Goal: Task Accomplishment & Management: Use online tool/utility

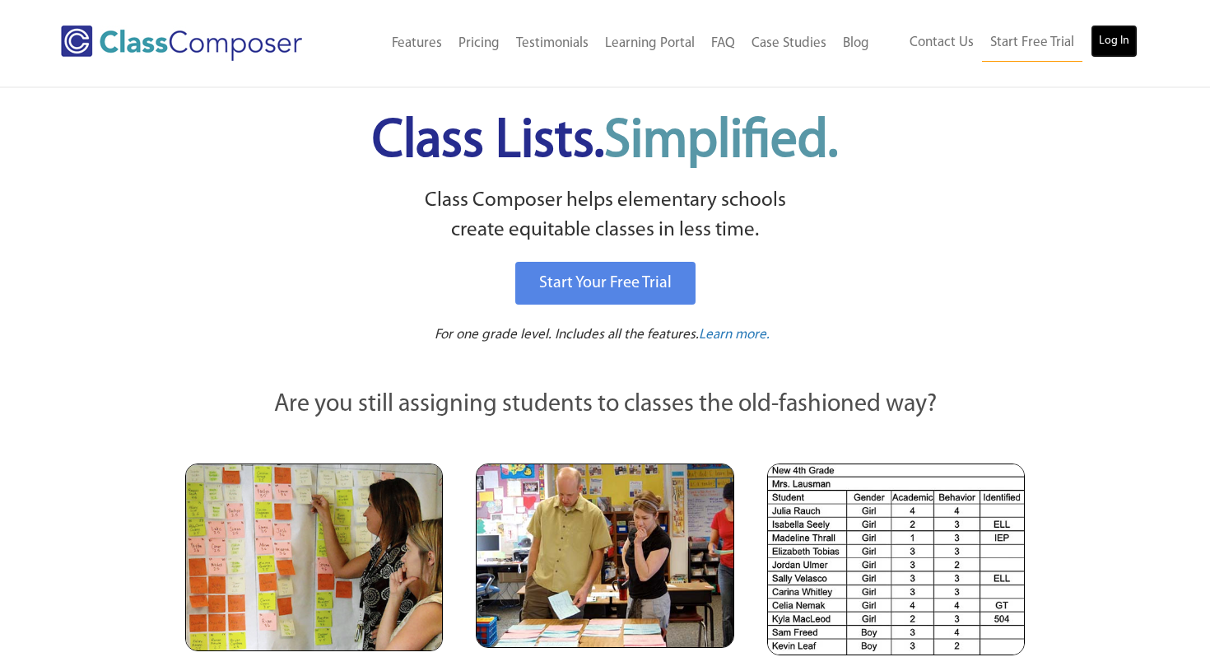
click at [1115, 40] on link "Log In" at bounding box center [1113, 41] width 47 height 33
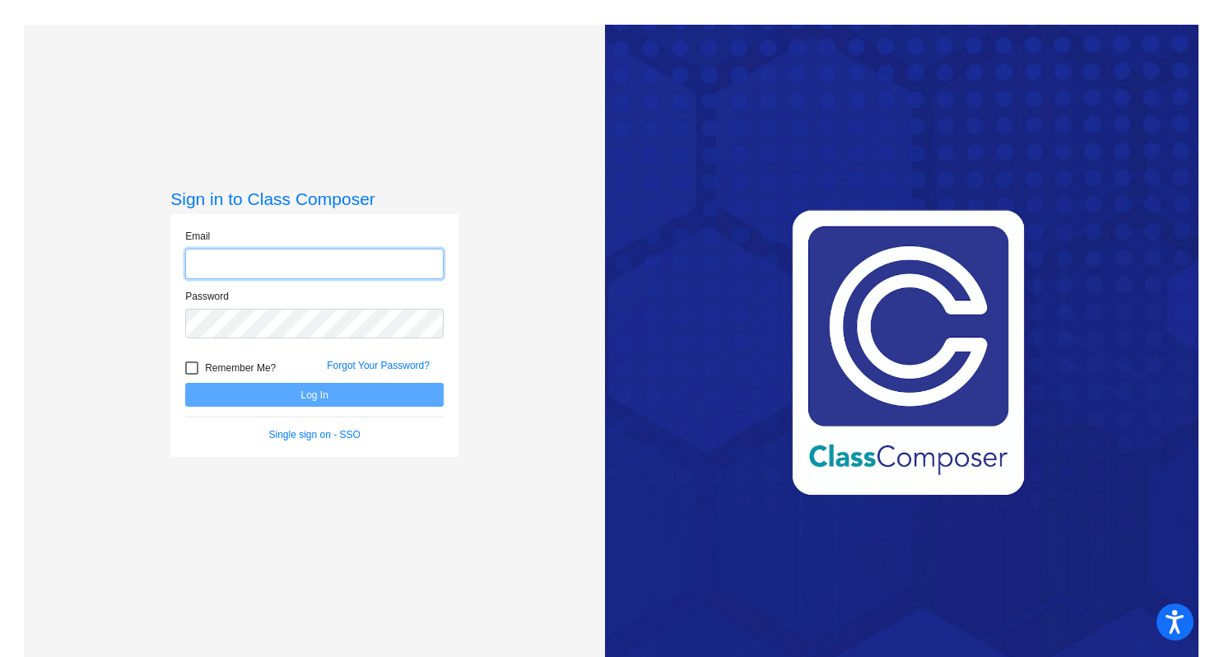
type input "[PERSON_NAME][EMAIL_ADDRESS][PERSON_NAME][DOMAIN_NAME]"
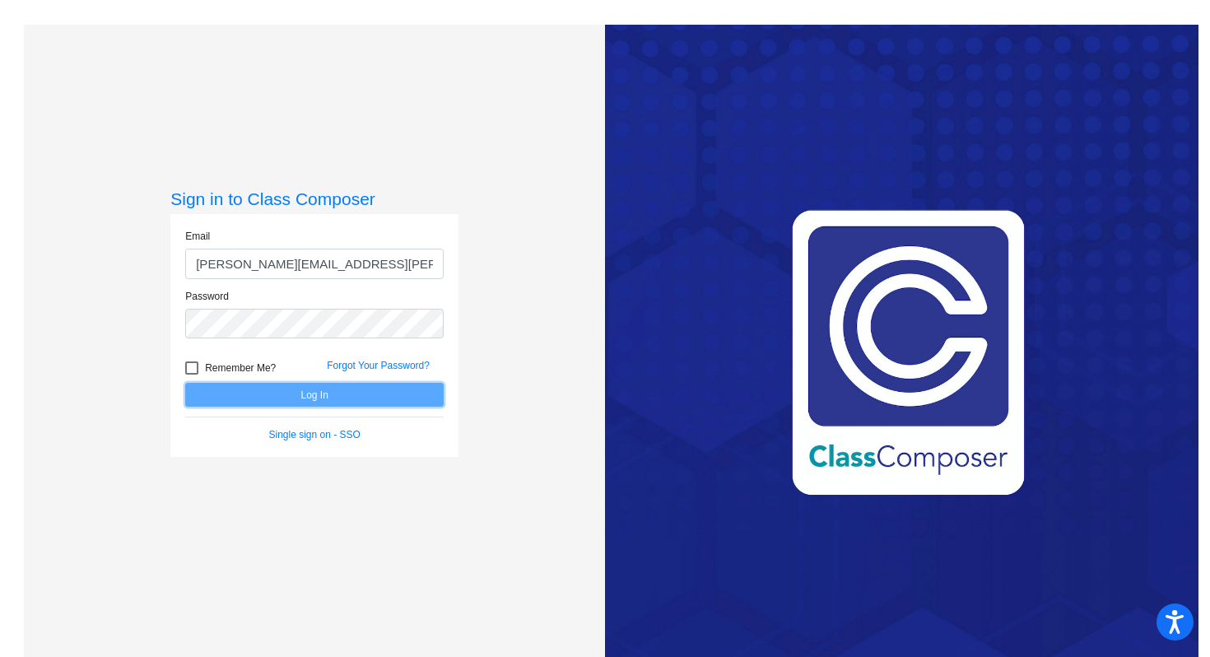
click at [279, 393] on button "Log In" at bounding box center [314, 395] width 258 height 24
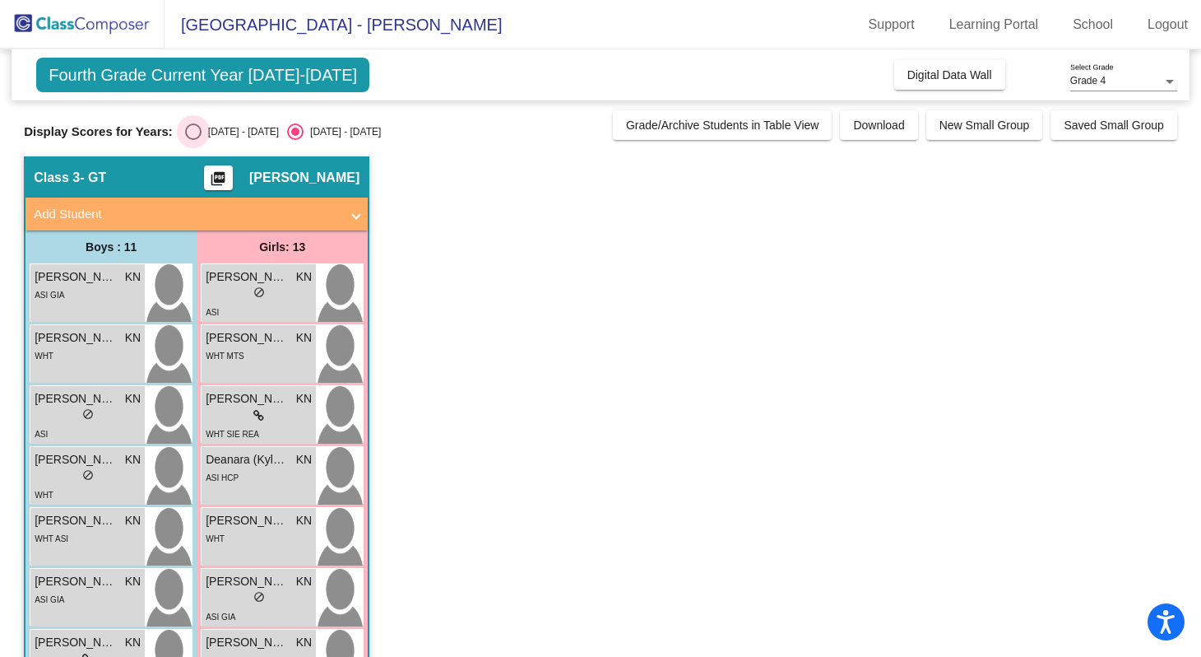
click at [188, 133] on div "Select an option" at bounding box center [193, 131] width 16 height 16
click at [193, 140] on input "[DATE] - [DATE]" at bounding box center [193, 140] width 1 height 1
radio input "true"
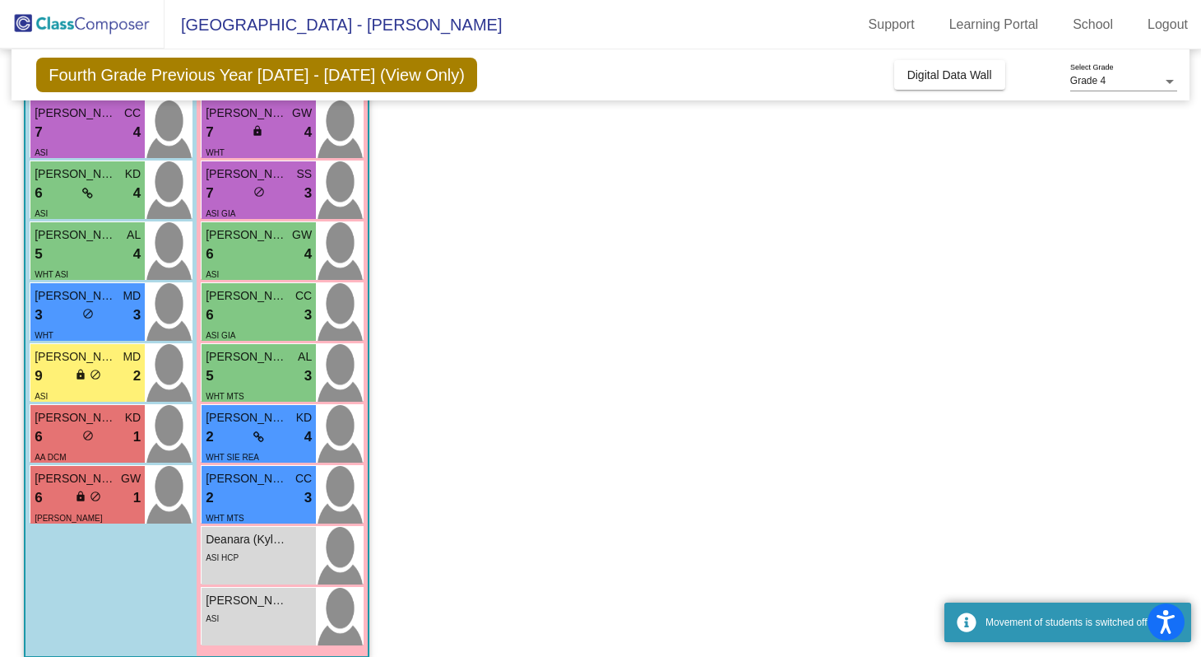
scroll to position [425, 0]
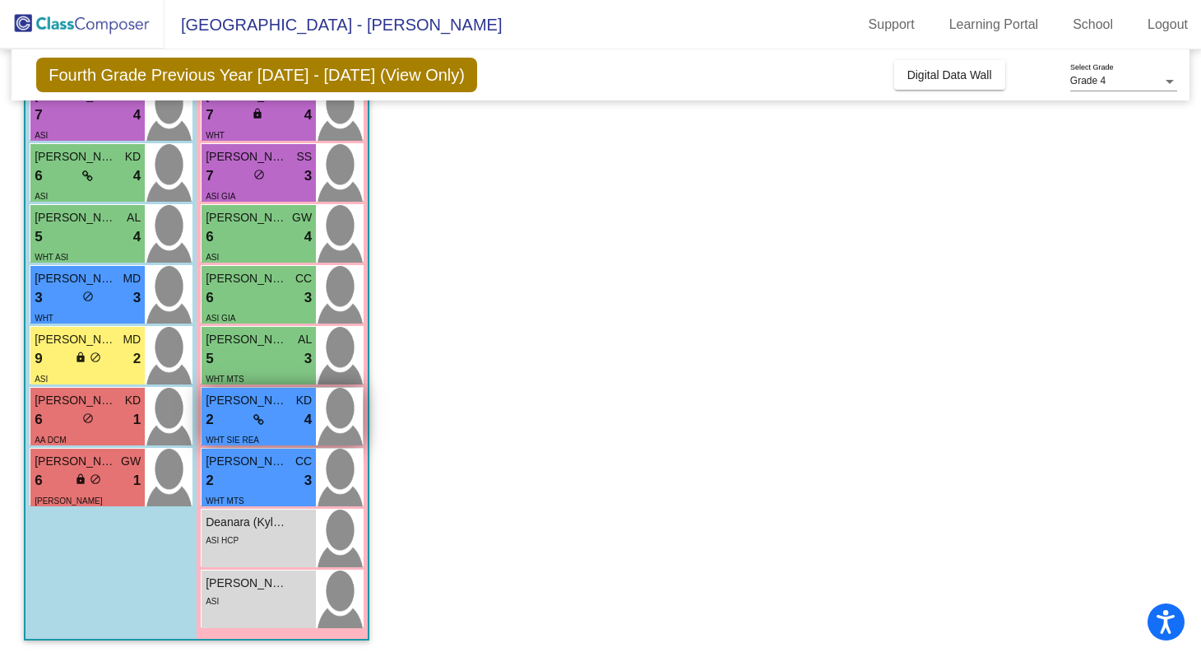
click at [253, 421] on div "2 lock do_not_disturb_alt 4" at bounding box center [259, 419] width 106 height 21
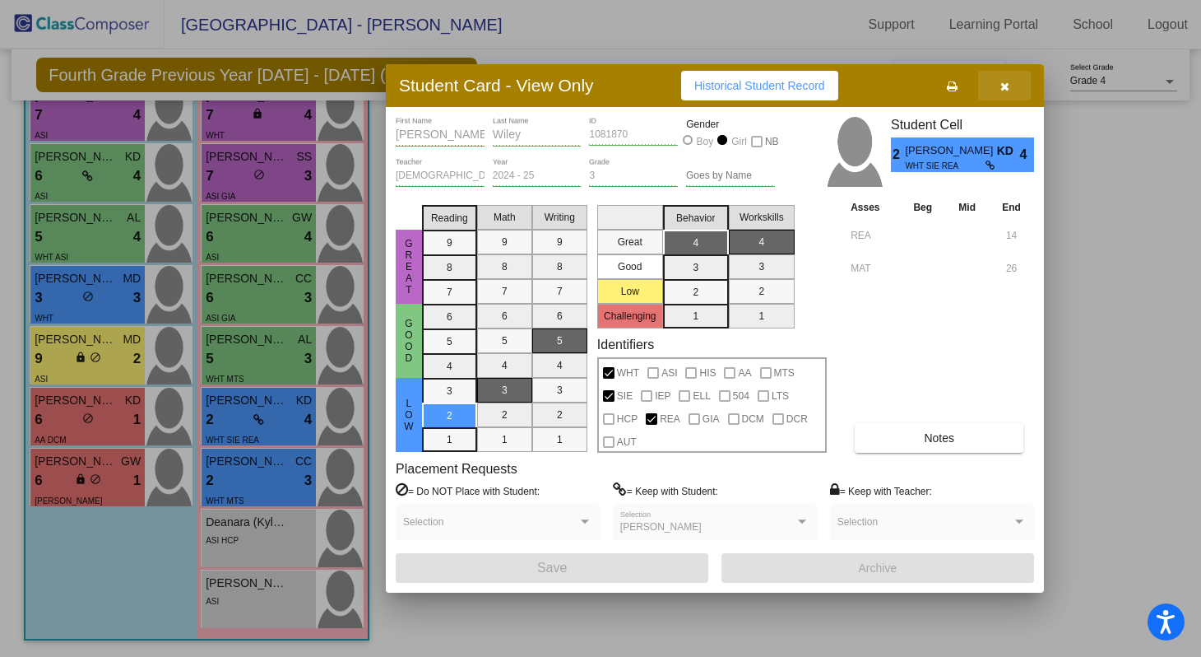
click at [1003, 88] on icon "button" at bounding box center [1005, 87] width 9 height 12
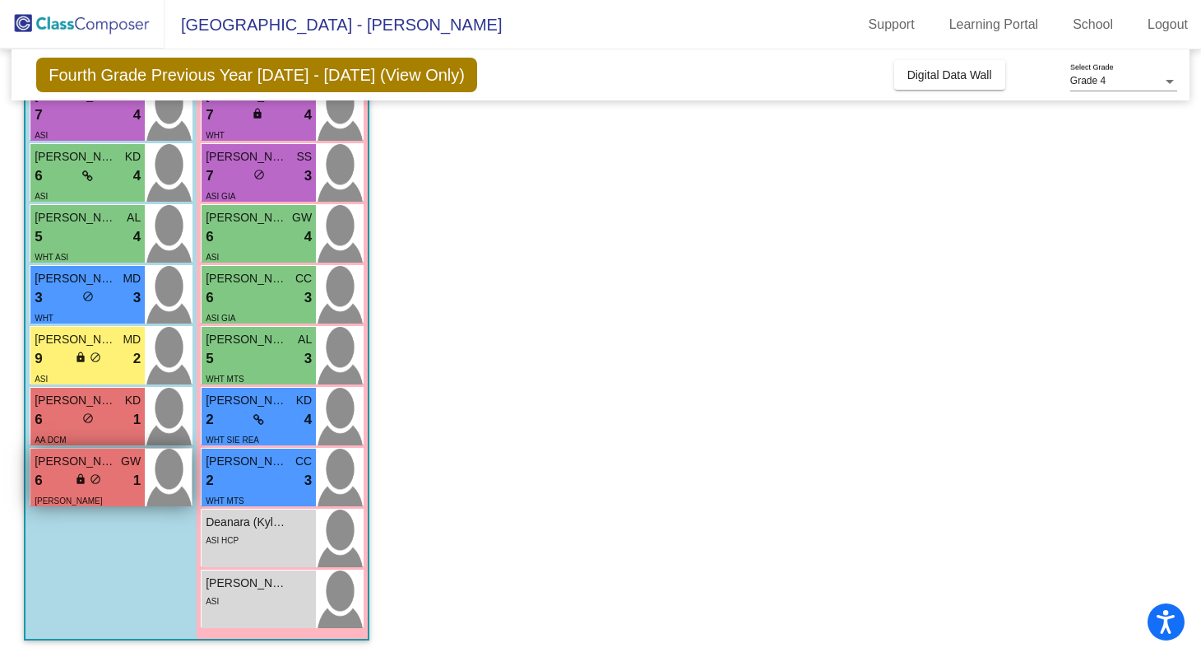
click at [72, 482] on div "6 lock do_not_disturb_alt 1" at bounding box center [88, 480] width 106 height 21
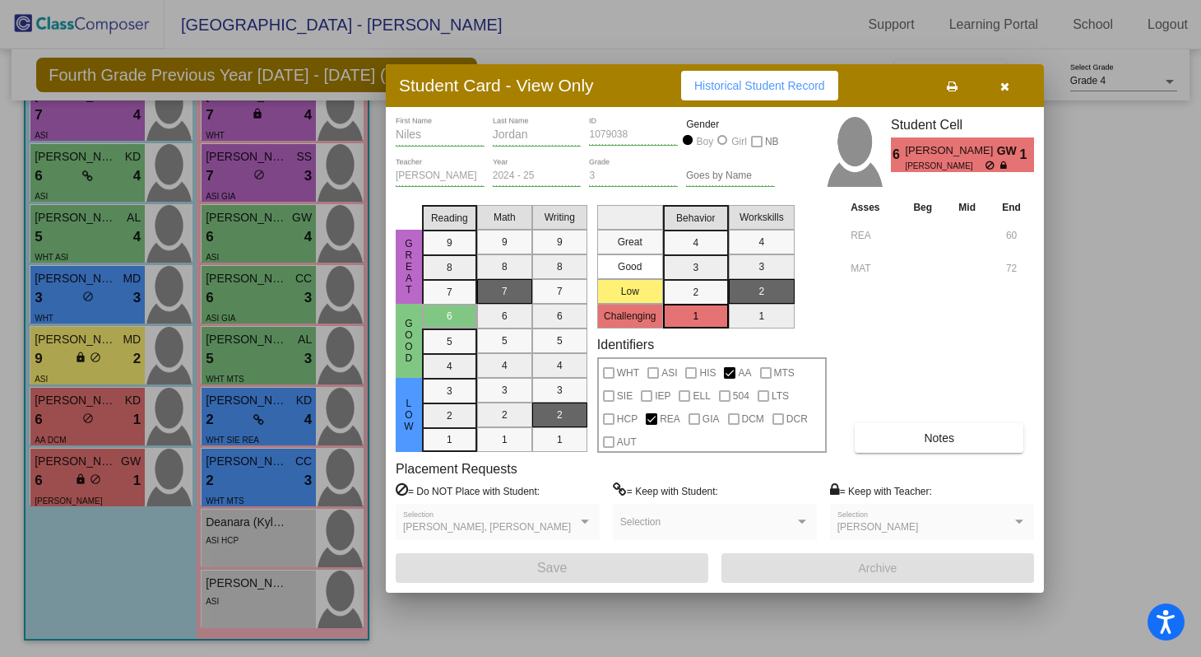
click at [81, 431] on div at bounding box center [600, 328] width 1201 height 657
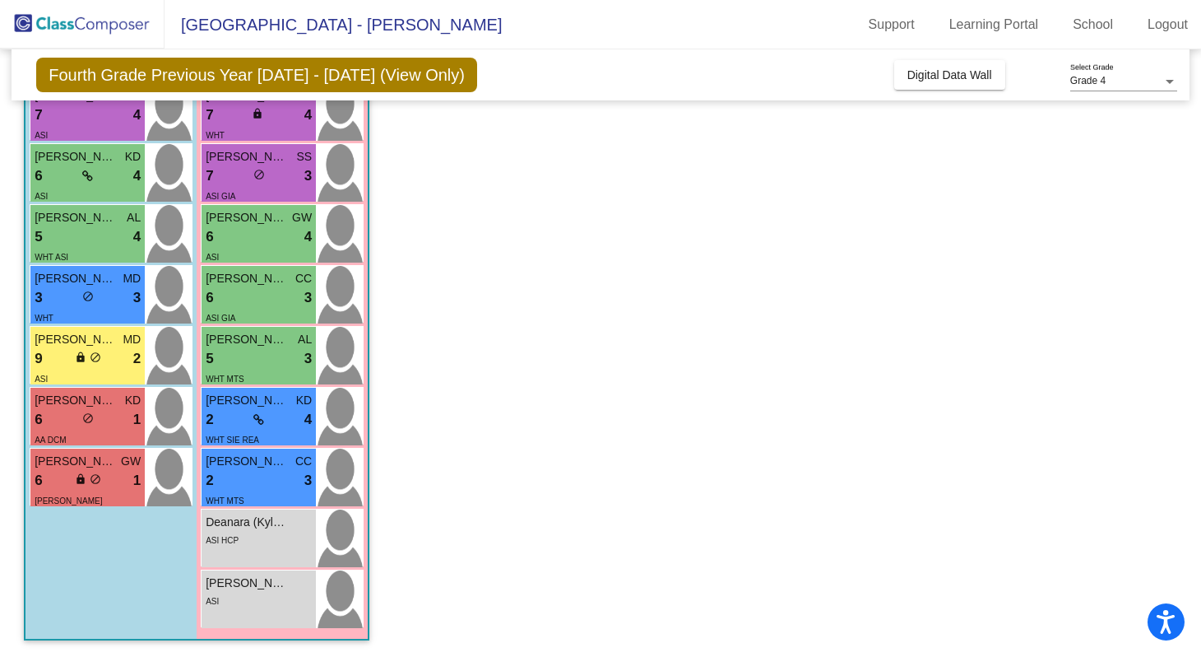
click at [81, 431] on div "AA DCM" at bounding box center [88, 438] width 106 height 17
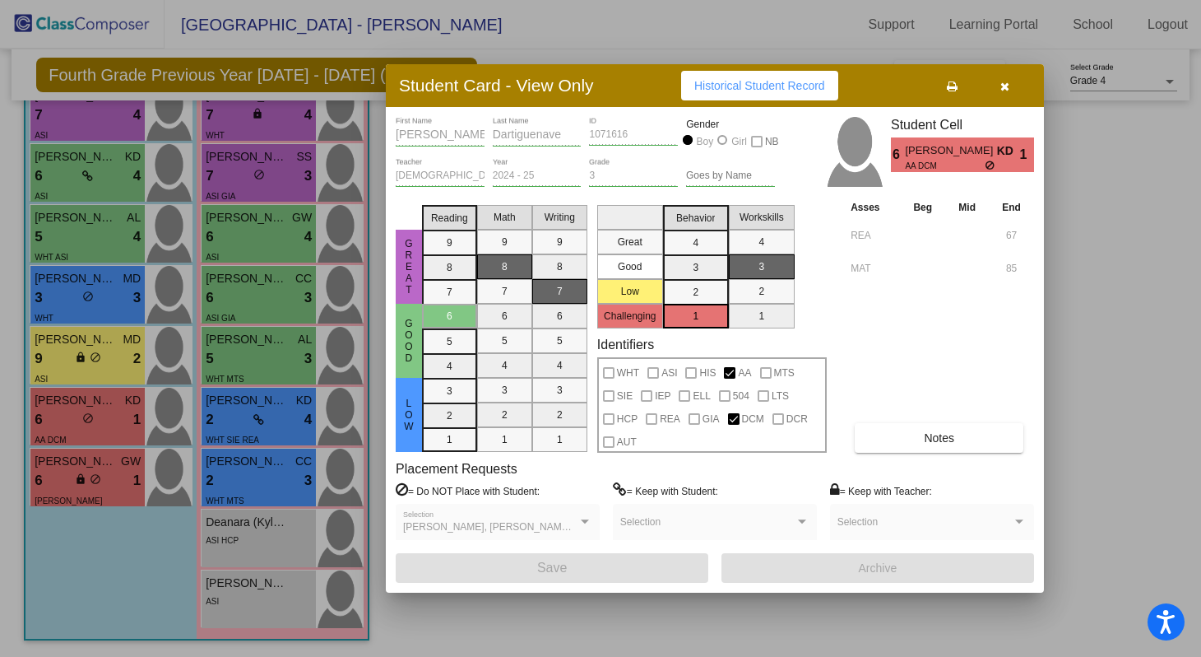
click at [86, 361] on div at bounding box center [600, 328] width 1201 height 657
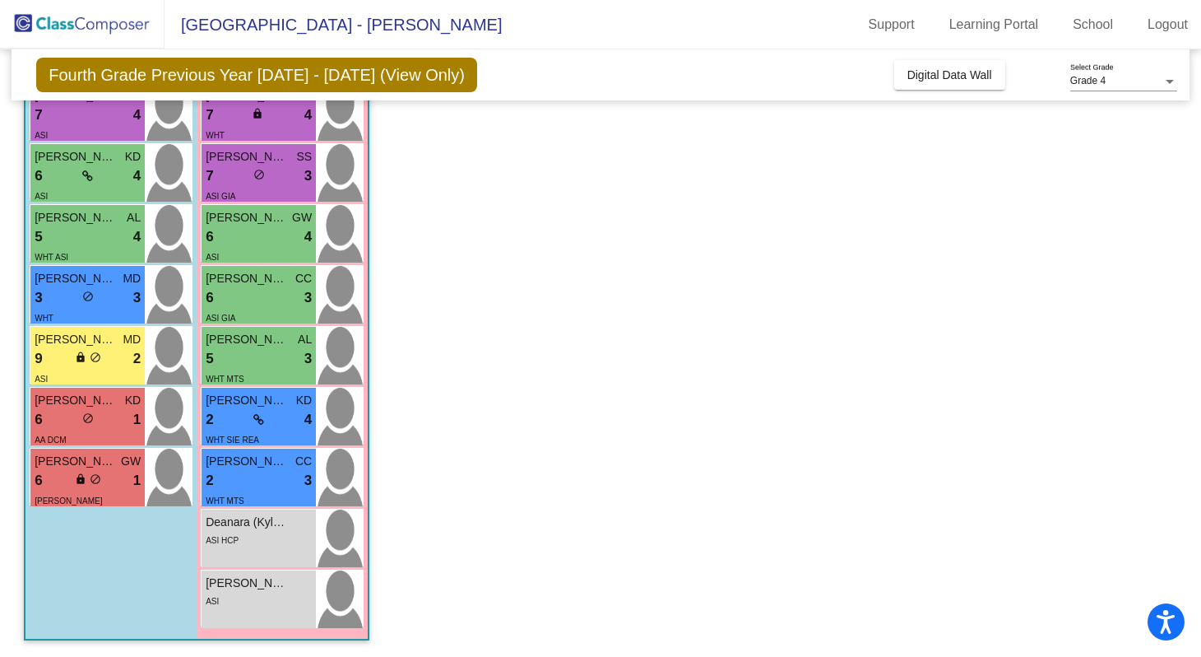
click at [86, 361] on div "lock do_not_disturb_alt" at bounding box center [88, 359] width 26 height 17
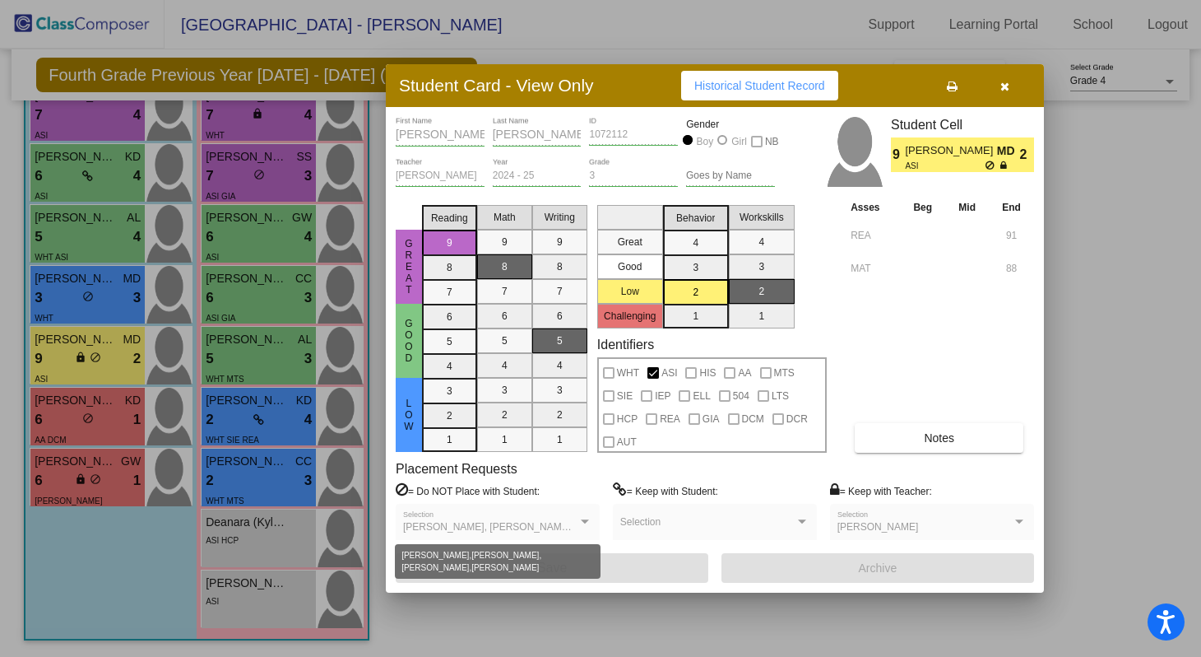
click at [458, 524] on span "[PERSON_NAME], [PERSON_NAME], [PERSON_NAME], [PERSON_NAME]" at bounding box center [573, 527] width 341 height 12
click at [553, 528] on span "[PERSON_NAME], [PERSON_NAME], [PERSON_NAME], [PERSON_NAME]" at bounding box center [573, 527] width 341 height 12
click at [580, 523] on div at bounding box center [585, 522] width 15 height 12
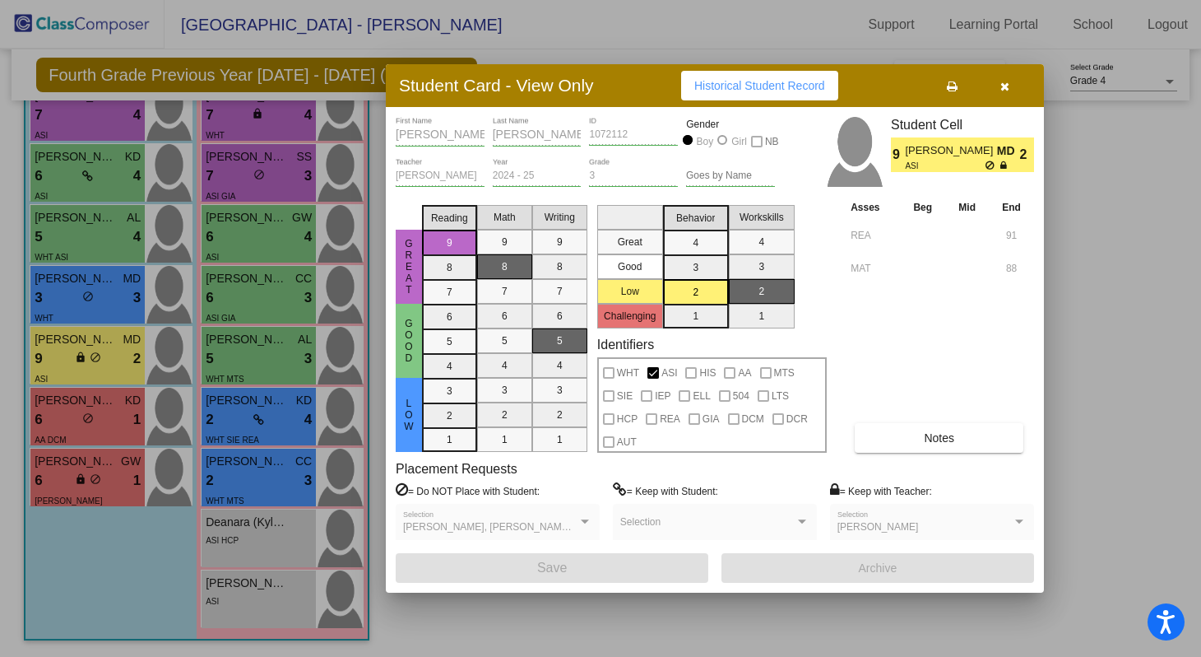
click at [580, 520] on div at bounding box center [585, 522] width 15 height 12
click at [493, 529] on span "[PERSON_NAME], [PERSON_NAME], [PERSON_NAME], [PERSON_NAME]" at bounding box center [573, 527] width 341 height 12
click at [95, 299] on div at bounding box center [600, 328] width 1201 height 657
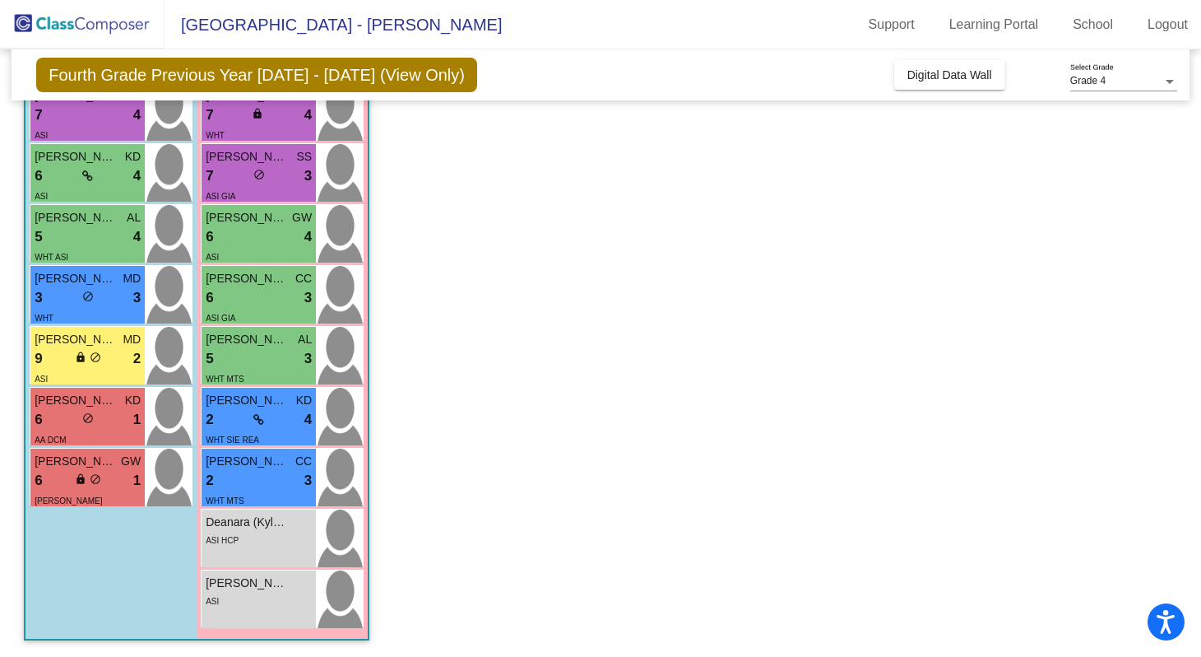
click at [95, 299] on div "3 lock do_not_disturb_alt 3" at bounding box center [88, 297] width 106 height 21
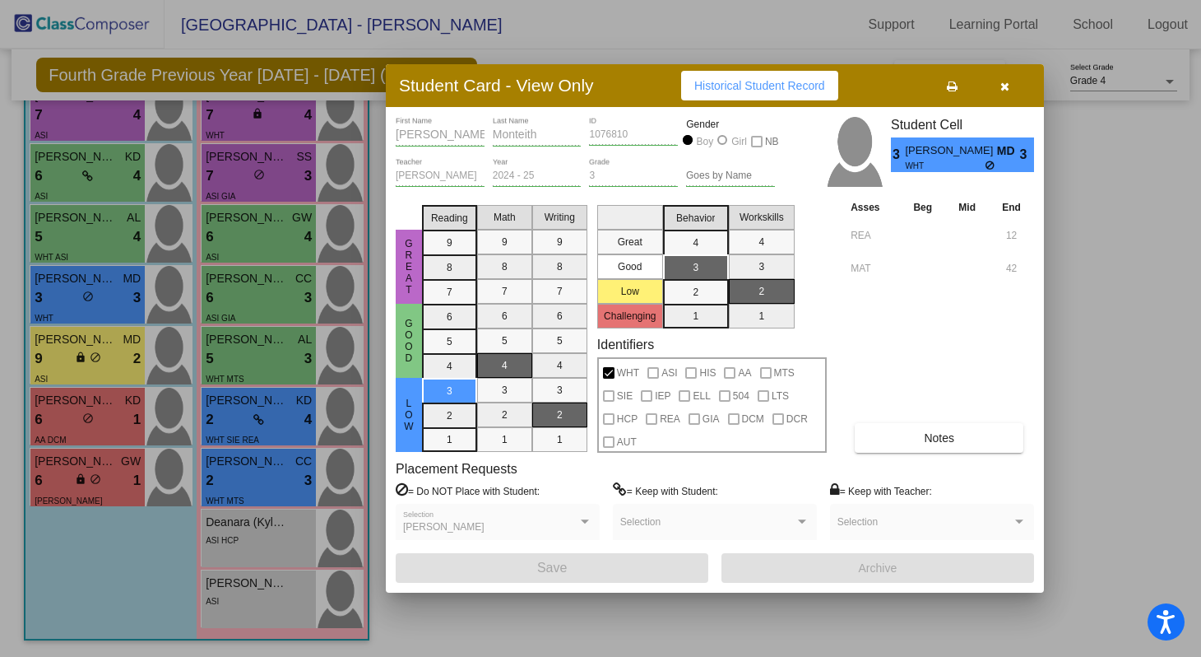
click at [93, 247] on div at bounding box center [600, 328] width 1201 height 657
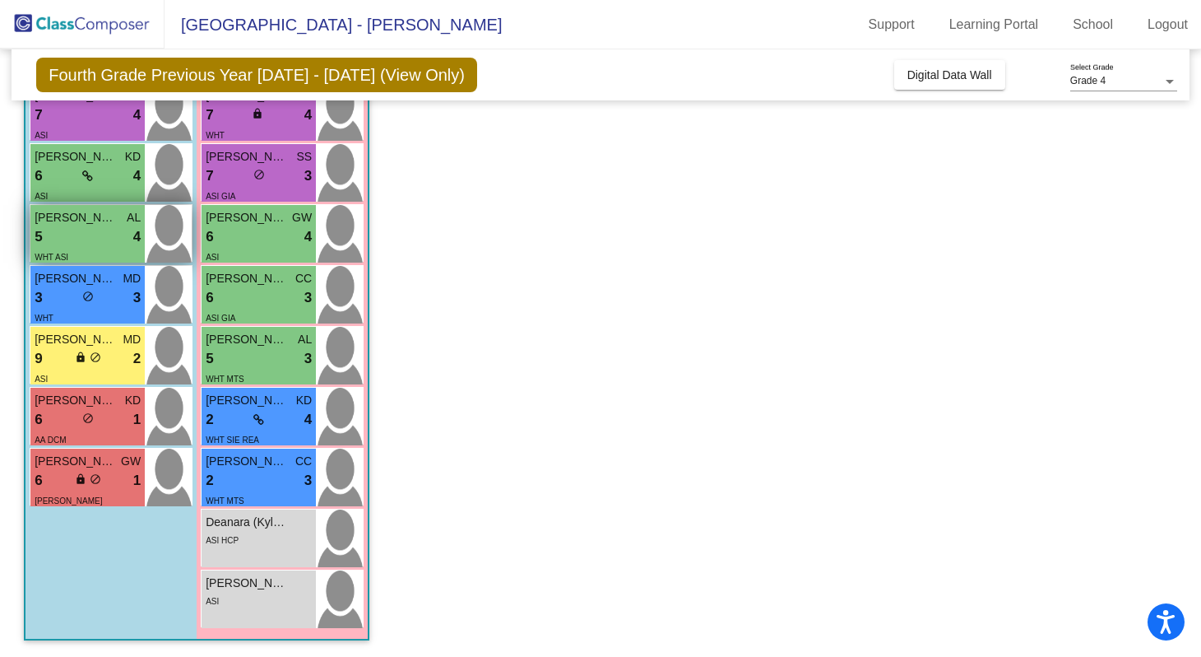
click at [93, 247] on div "[PERSON_NAME] AL 5 lock do_not_disturb_alt 4 WHT ASI" at bounding box center [87, 234] width 114 height 58
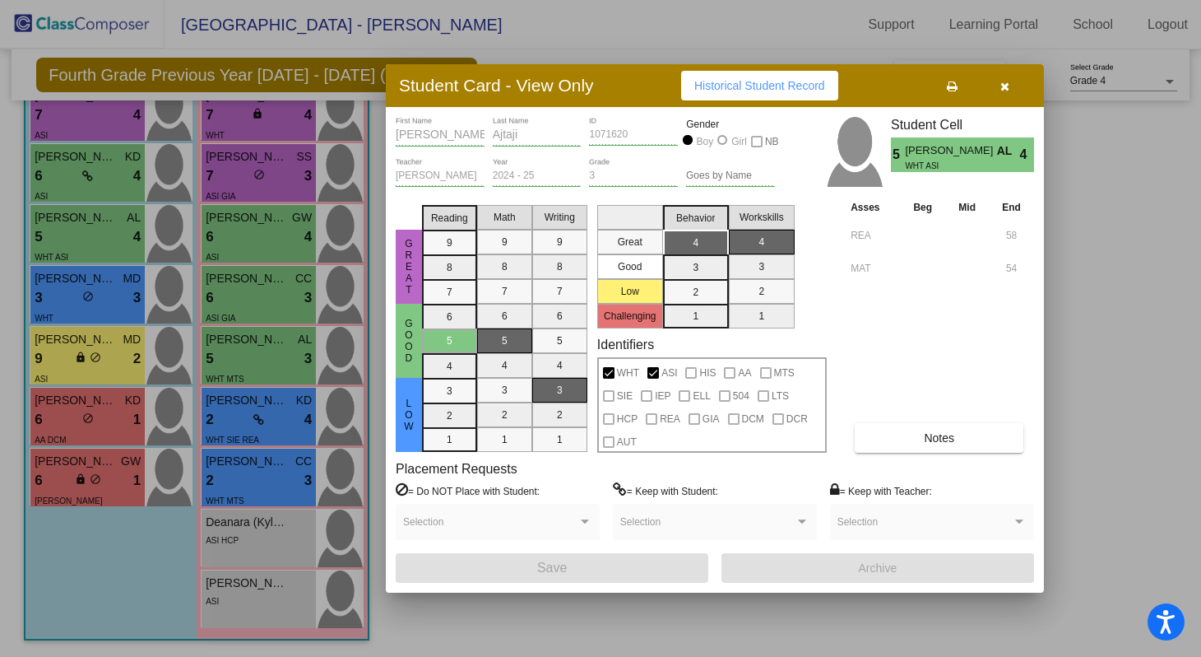
click at [262, 162] on div at bounding box center [600, 328] width 1201 height 657
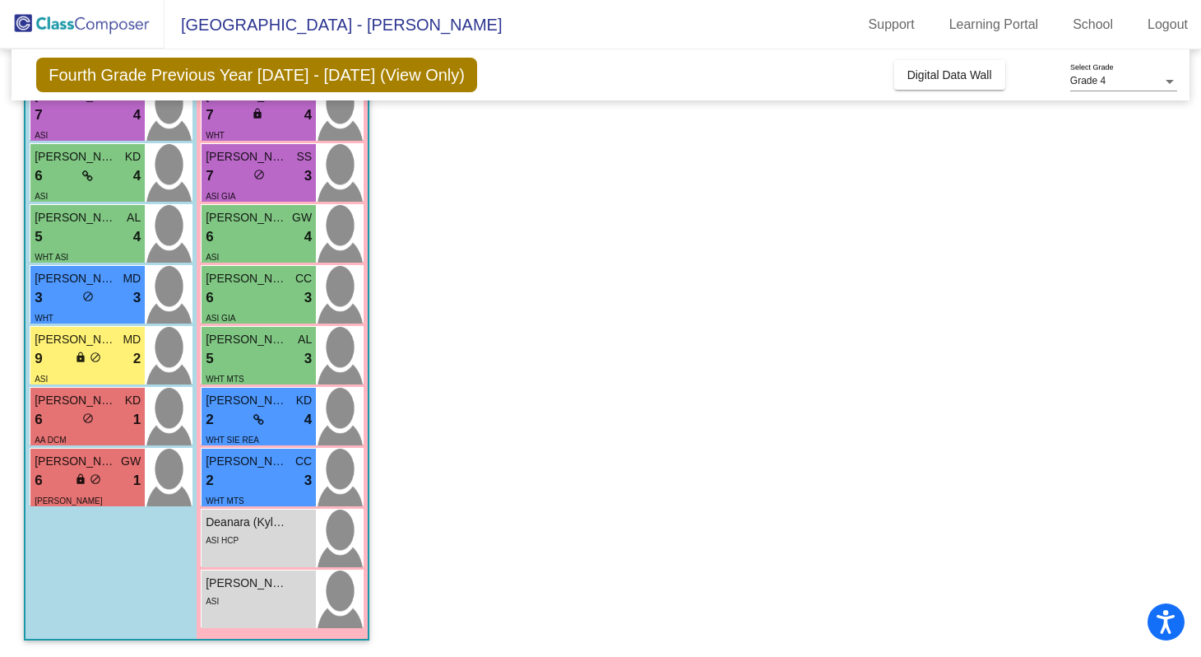
click at [262, 162] on span "[PERSON_NAME]" at bounding box center [247, 156] width 82 height 17
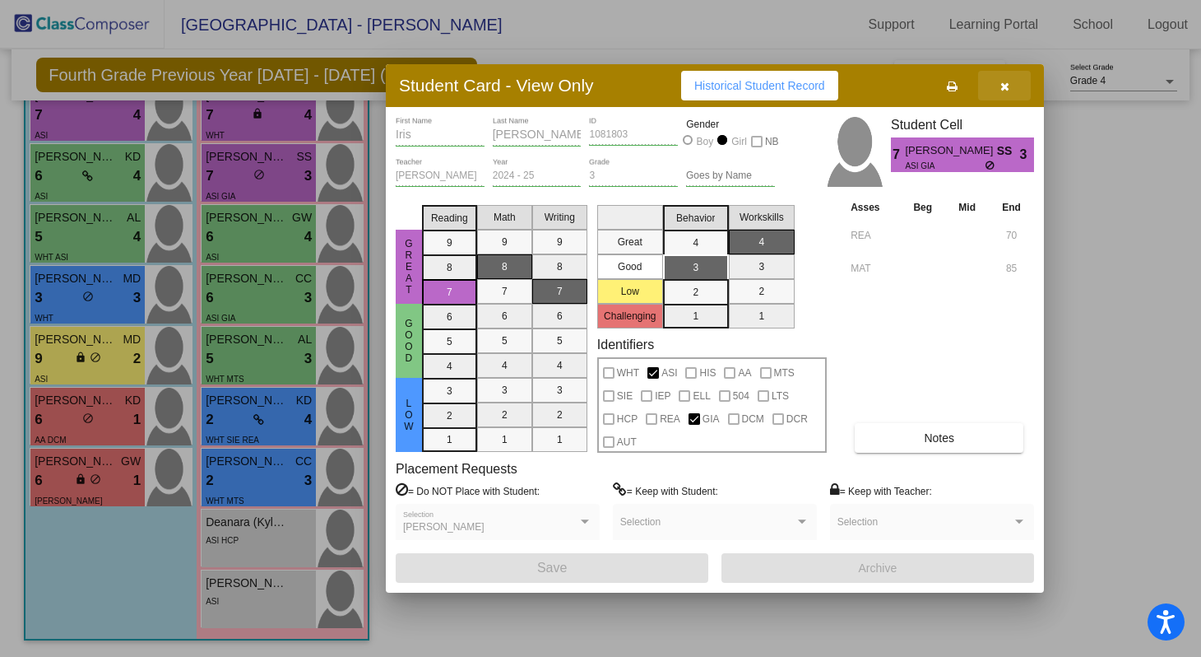
click at [1001, 83] on icon "button" at bounding box center [1005, 87] width 9 height 12
